Goal: Information Seeking & Learning: Learn about a topic

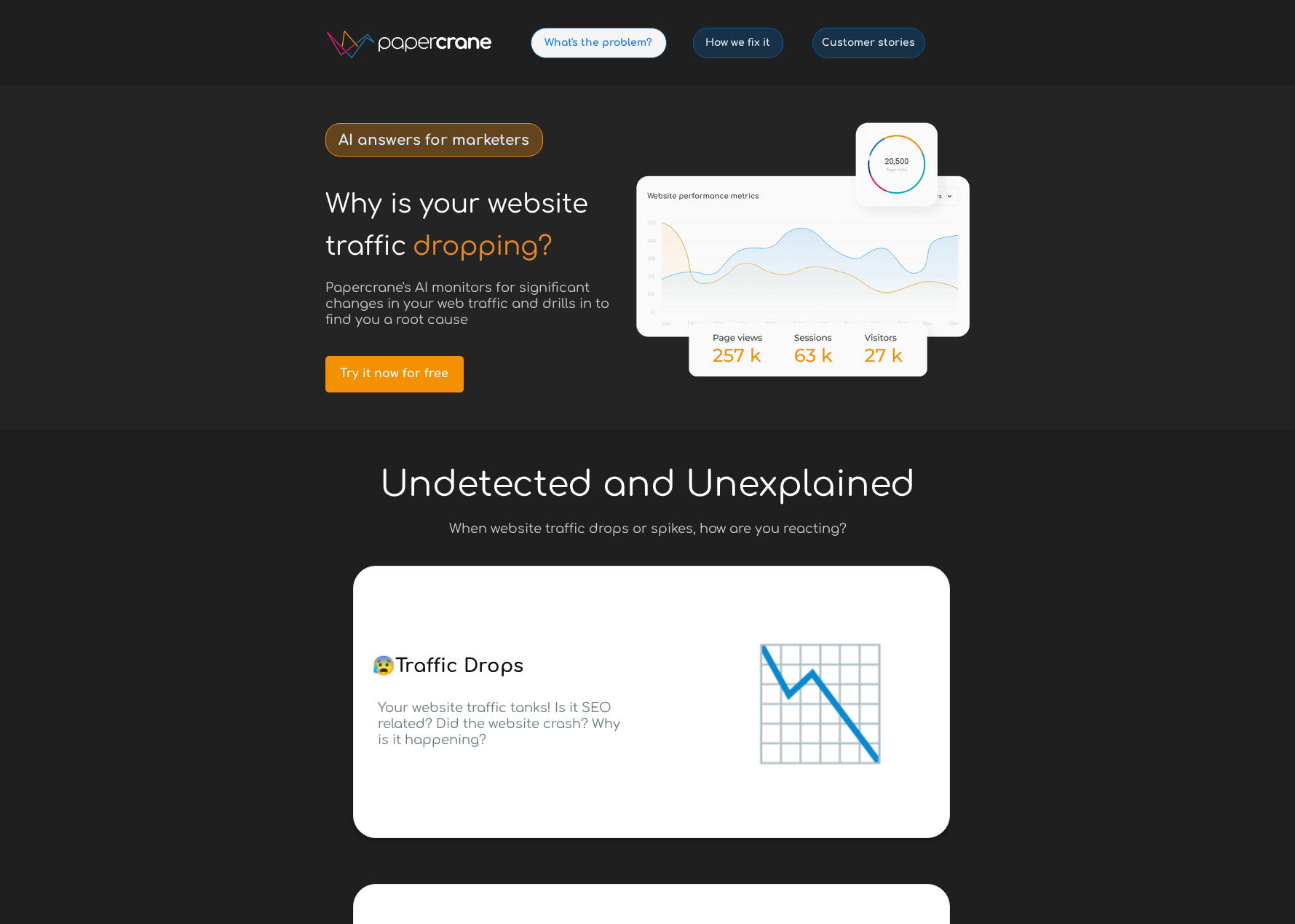
click at [602, 47] on span "What's the problem?" at bounding box center [599, 43] width 135 height 13
click at [728, 45] on span "How we fix it" at bounding box center [739, 43] width 89 height 13
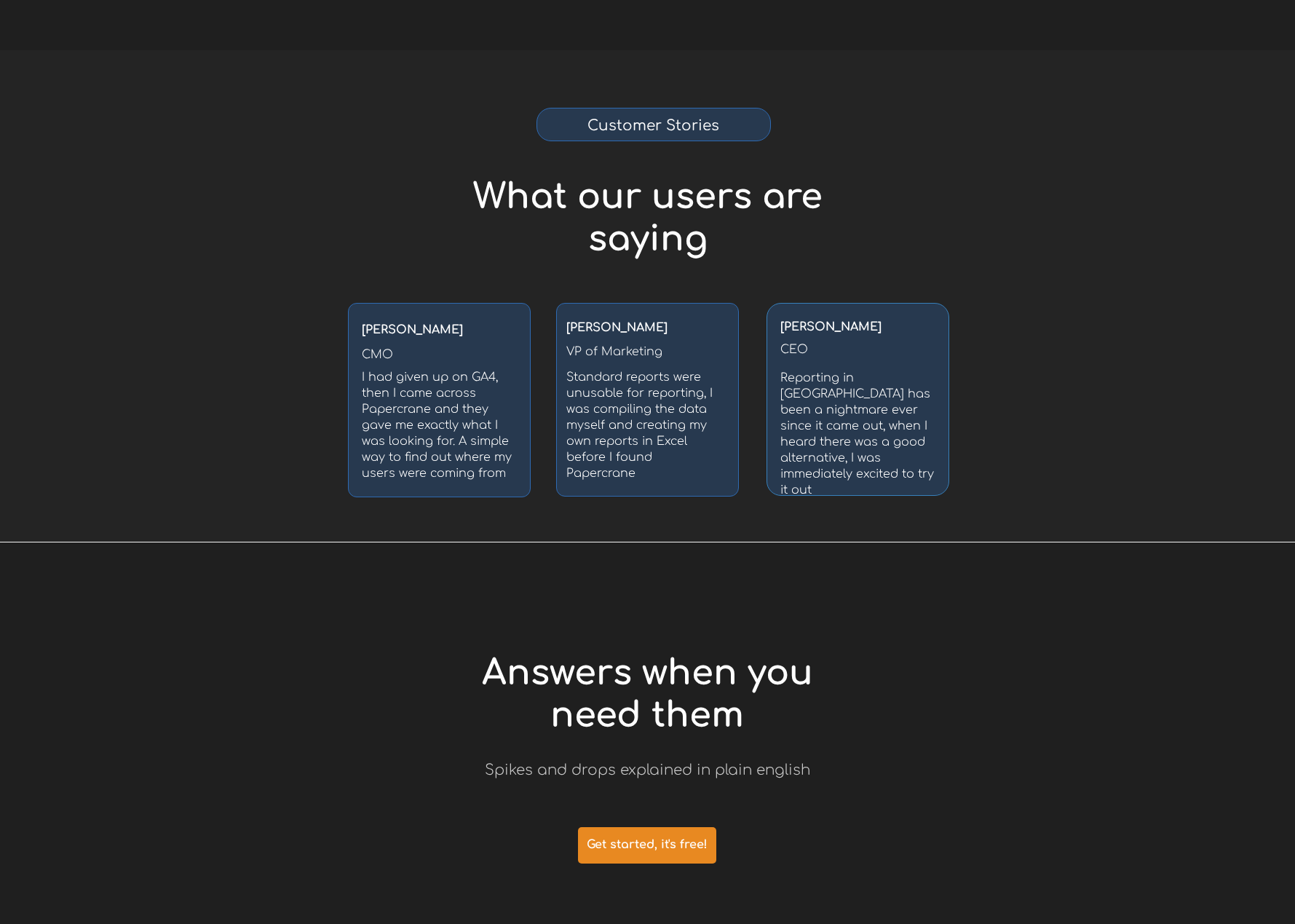
scroll to position [2288, 0]
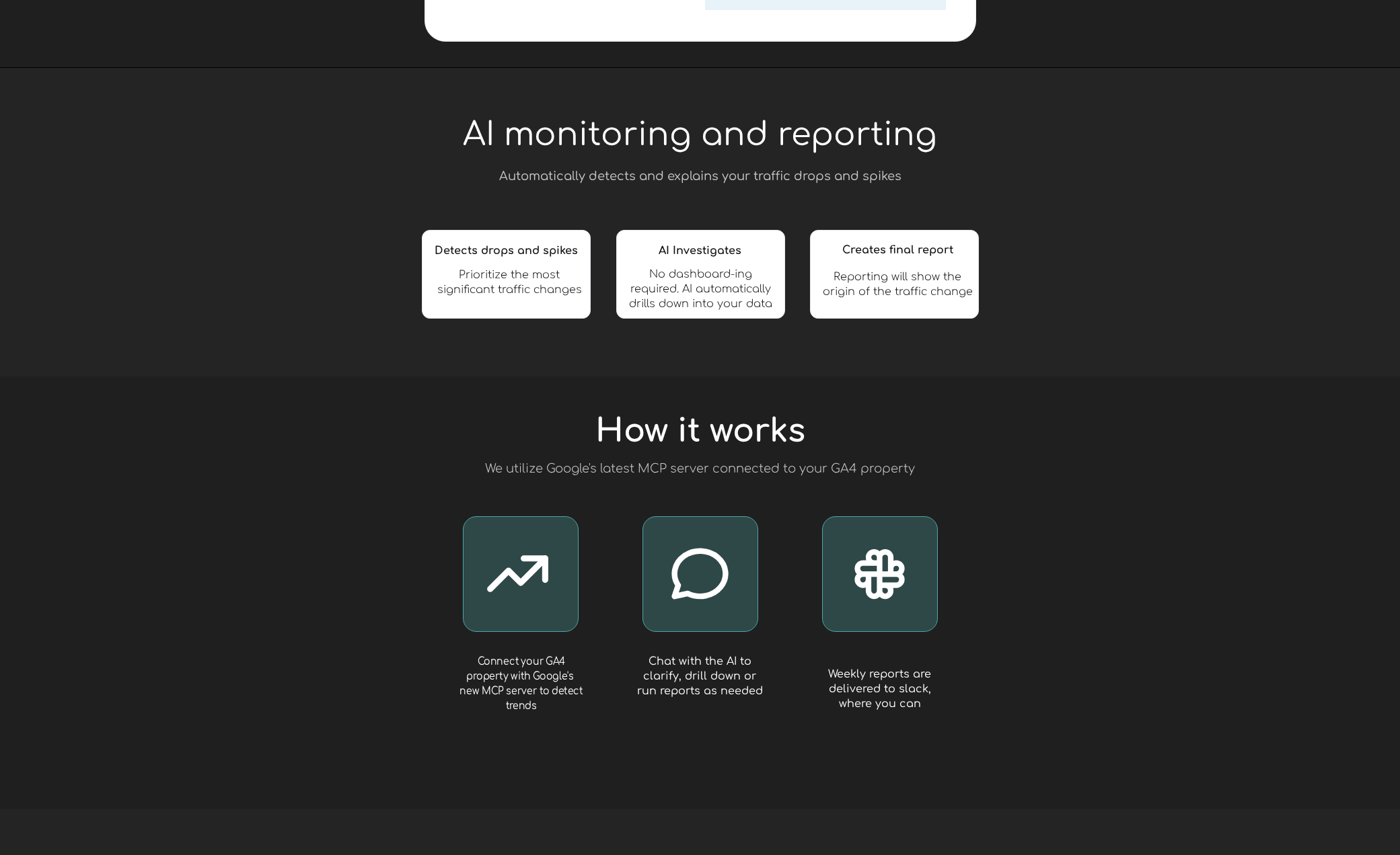
scroll to position [1341, 0]
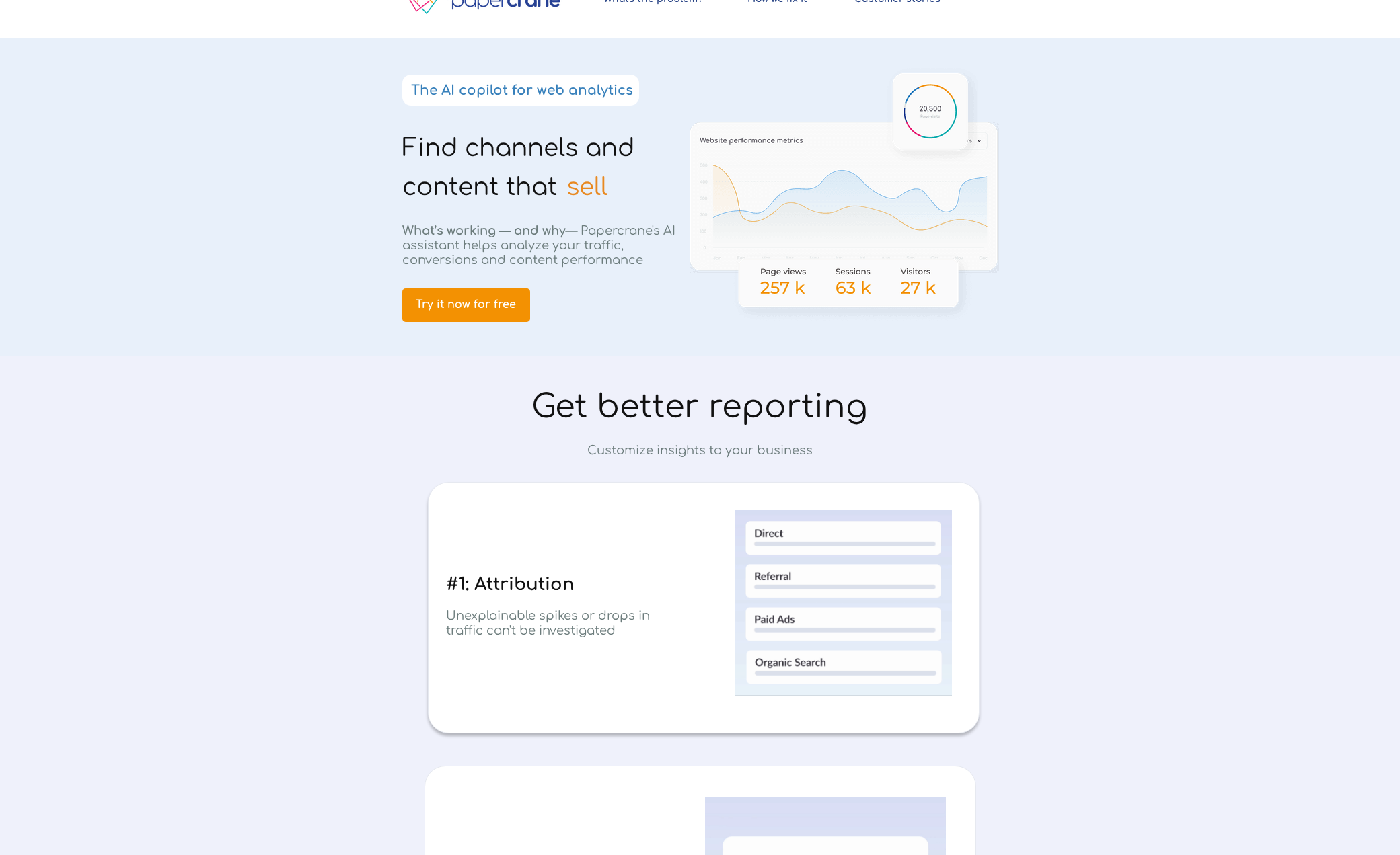
scroll to position [108, 0]
